Goal: Find specific page/section: Find specific page/section

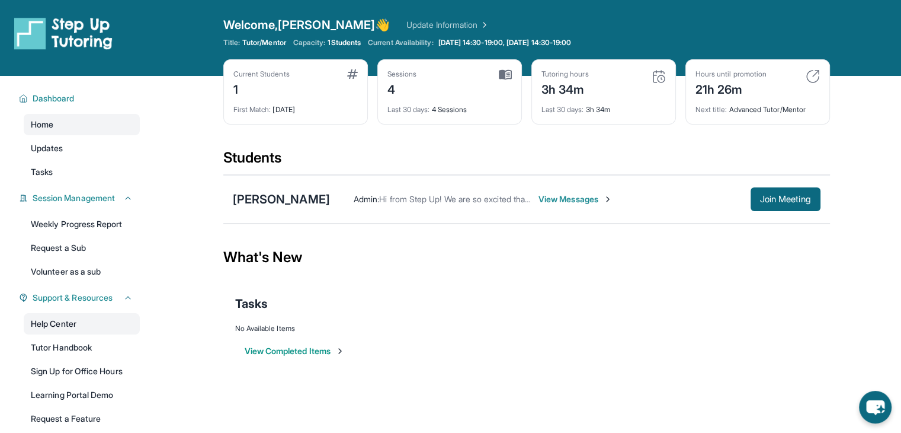
scroll to position [79, 0]
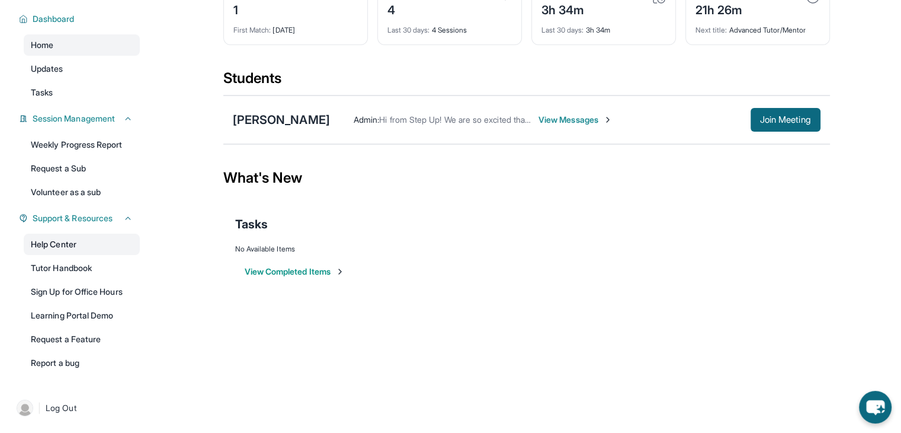
click at [59, 242] on link "Help Center" at bounding box center [82, 243] width 116 height 21
click at [106, 221] on span "Support & Resources" at bounding box center [73, 218] width 80 height 12
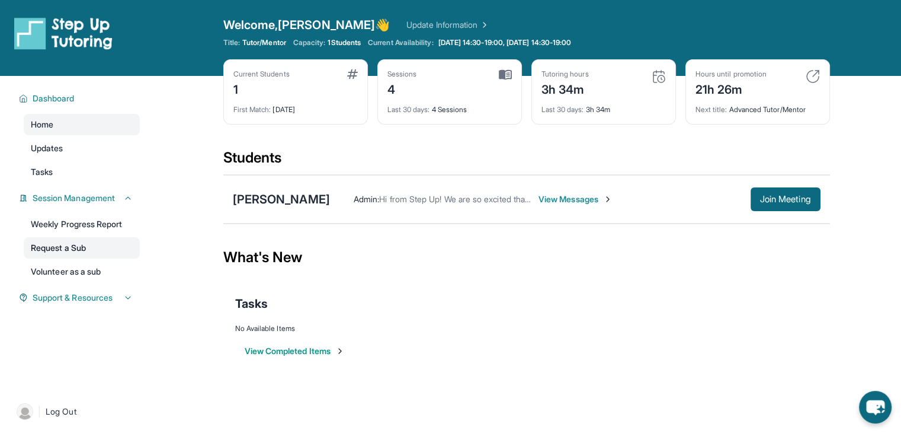
scroll to position [0, 0]
click at [51, 92] on span "Dashboard" at bounding box center [54, 98] width 42 height 12
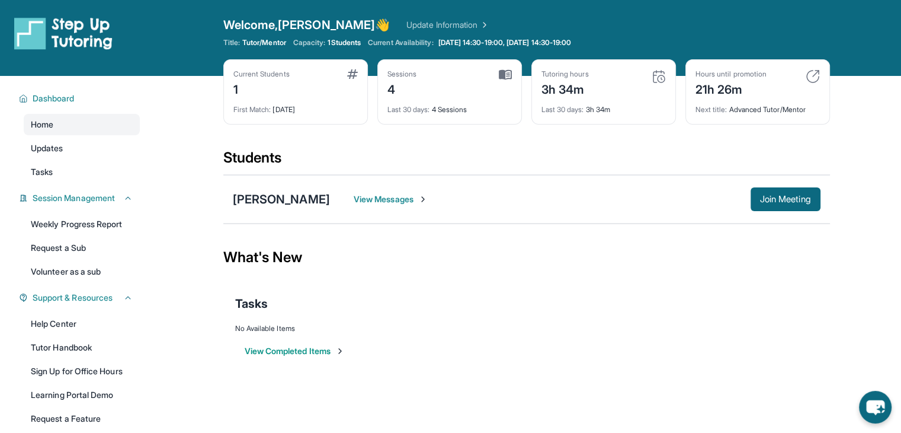
click at [507, 76] on img at bounding box center [505, 74] width 13 height 11
click at [662, 72] on img at bounding box center [659, 76] width 14 height 14
click at [57, 171] on link "Tasks" at bounding box center [82, 171] width 116 height 21
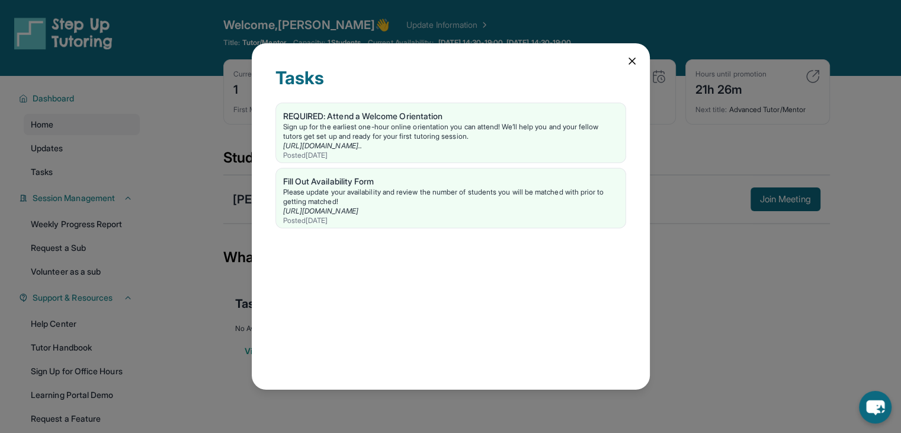
click at [632, 61] on icon at bounding box center [632, 61] width 6 height 6
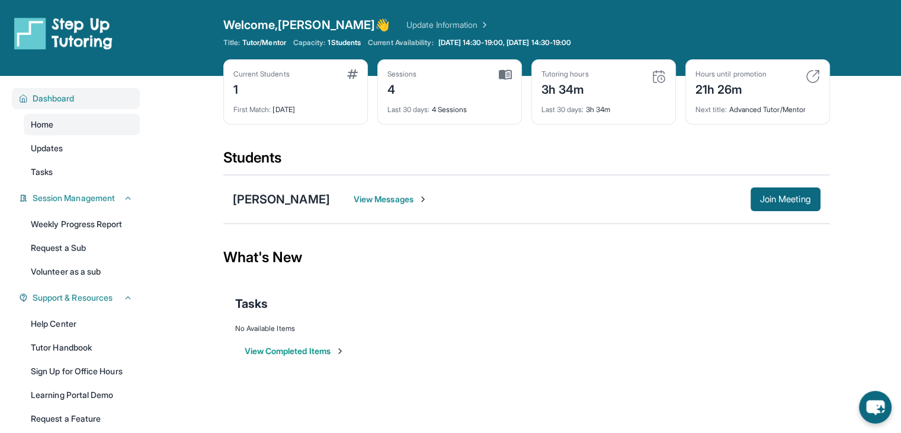
click at [64, 103] on span "Dashboard" at bounding box center [54, 98] width 42 height 12
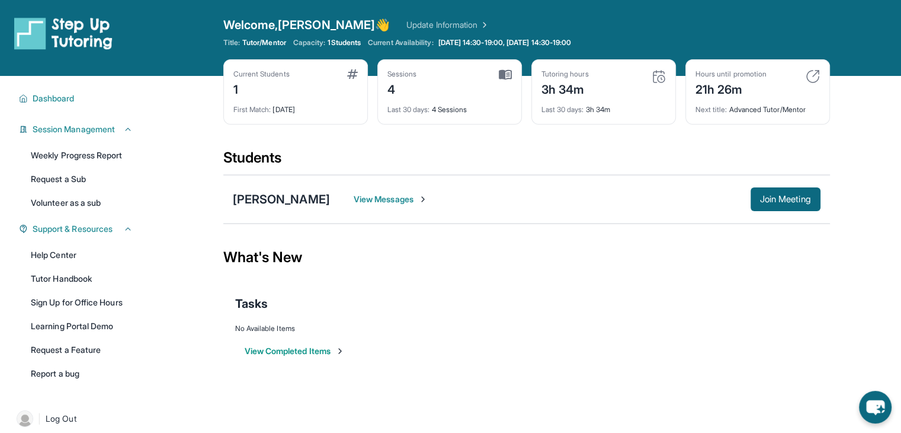
click at [415, 23] on link "Update Information" at bounding box center [447, 25] width 83 height 12
